Goal: Task Accomplishment & Management: Manage account settings

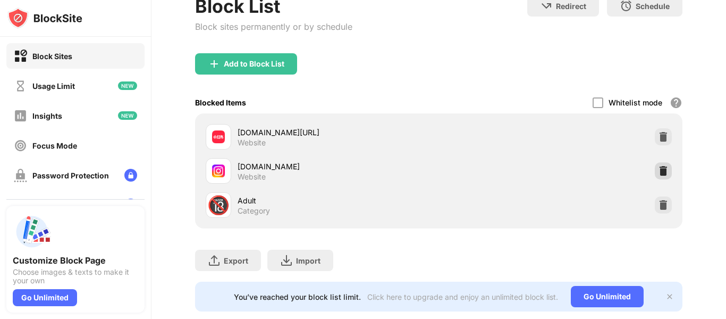
click at [661, 171] on img at bounding box center [663, 170] width 11 height 11
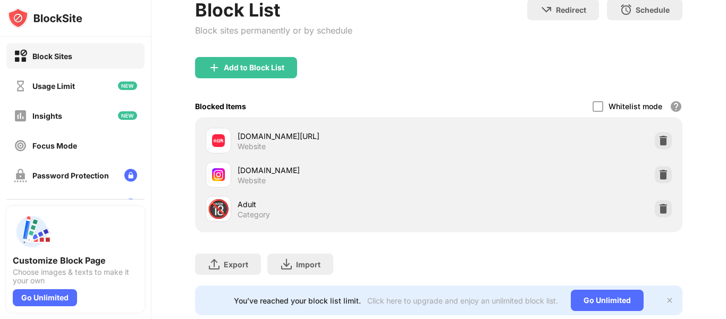
scroll to position [116, 0]
